Goal: Information Seeking & Learning: Learn about a topic

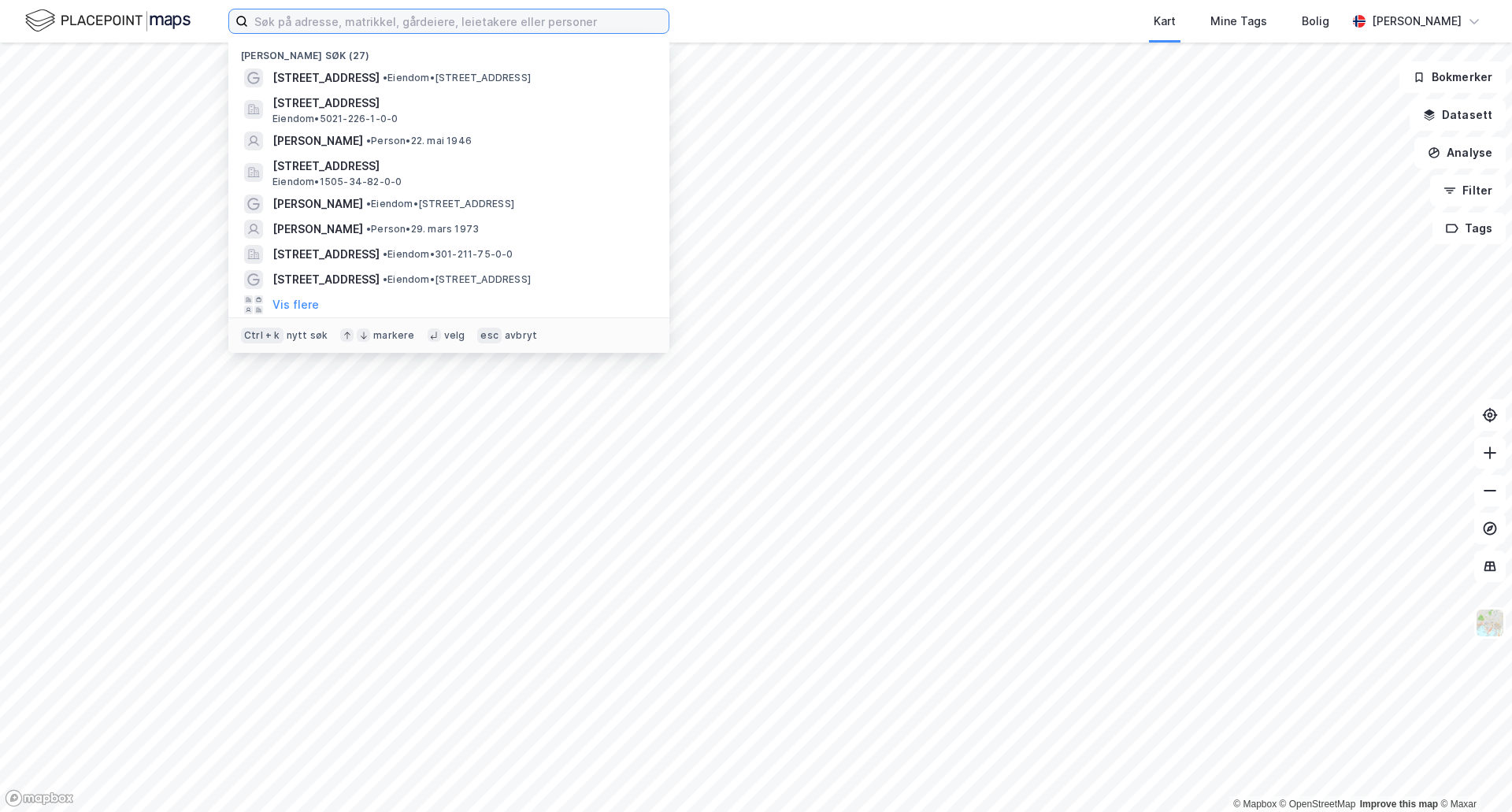
click at [548, 21] on input at bounding box center [458, 21] width 421 height 24
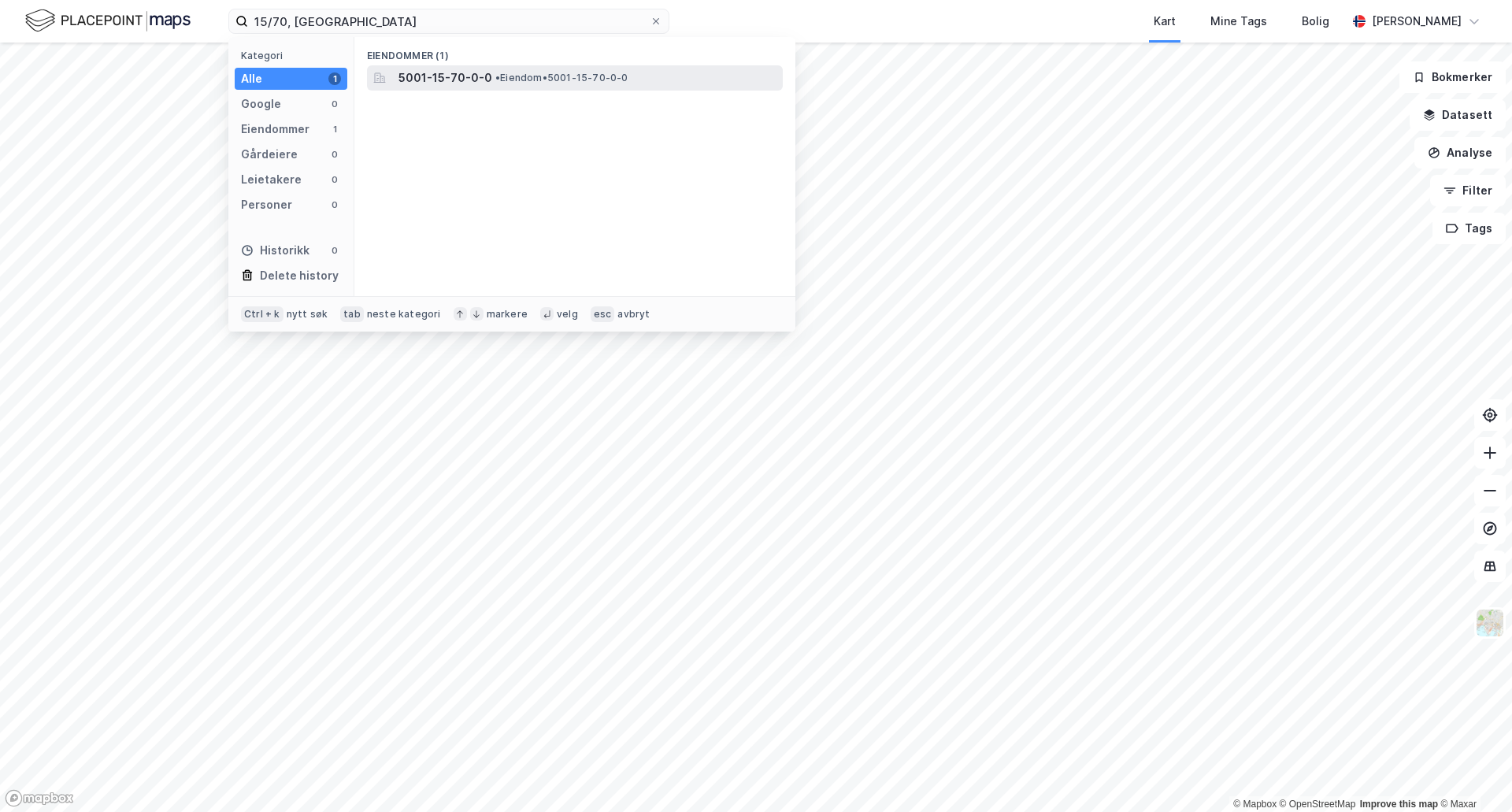
click at [502, 81] on span "• Eiendom • 5001-15-70-0-0" at bounding box center [562, 78] width 133 height 13
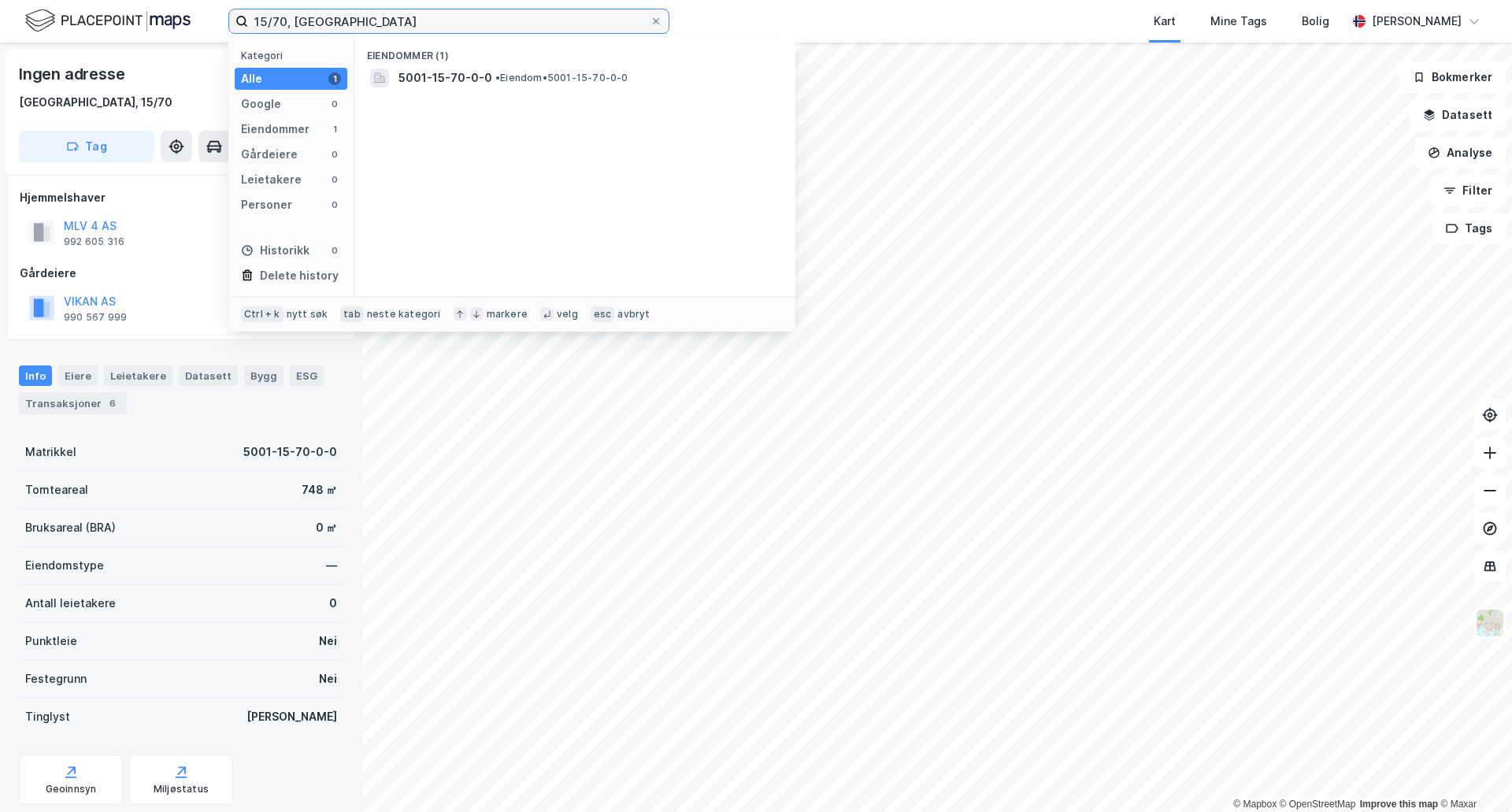
click at [285, 23] on input "15/70, [GEOGRAPHIC_DATA]" at bounding box center [449, 21] width 402 height 24
type input "15/22, [GEOGRAPHIC_DATA]"
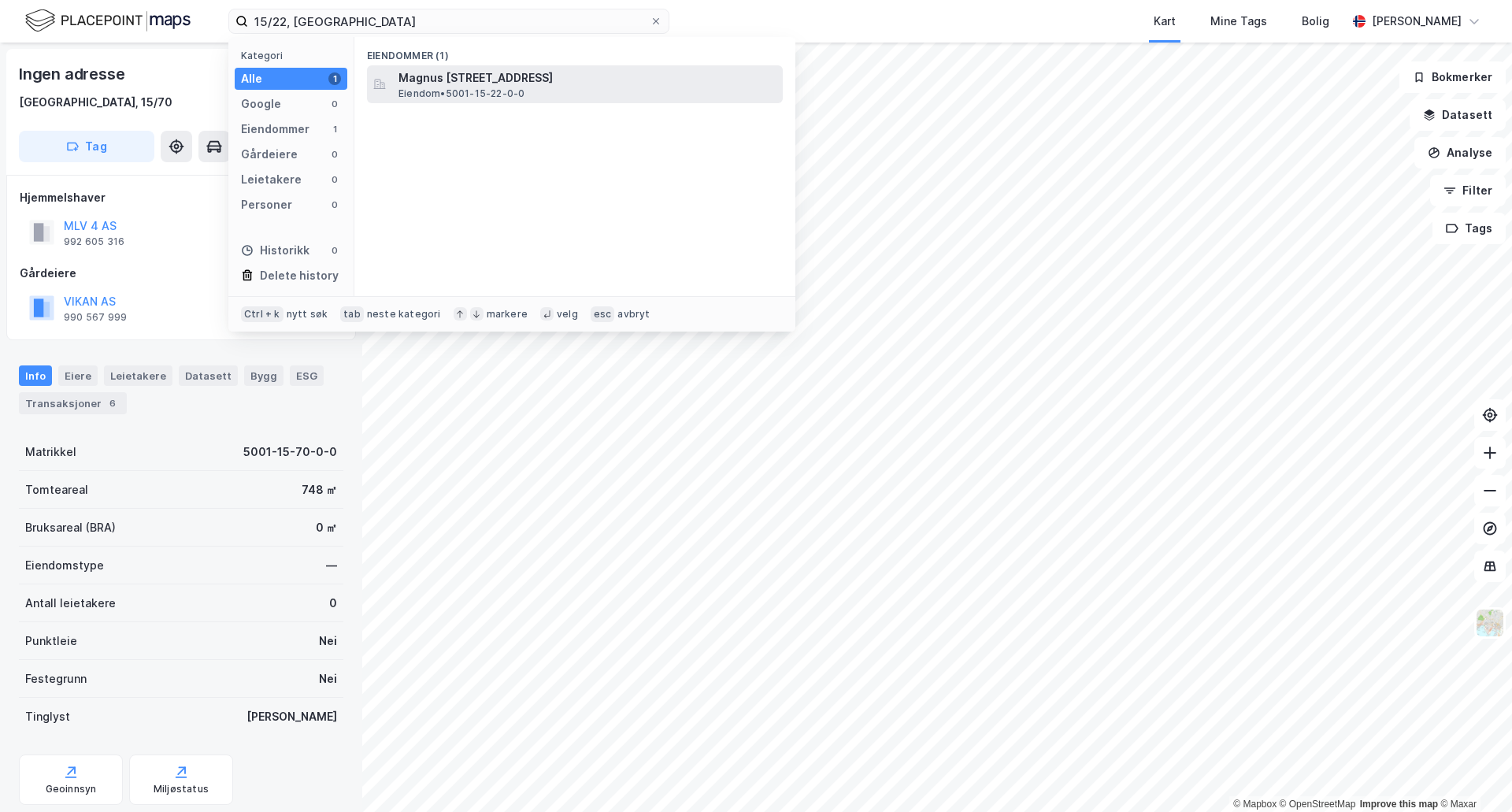
click at [487, 74] on span "Magnus [STREET_ADDRESS]" at bounding box center [588, 78] width 378 height 19
